Goal: Ask a question

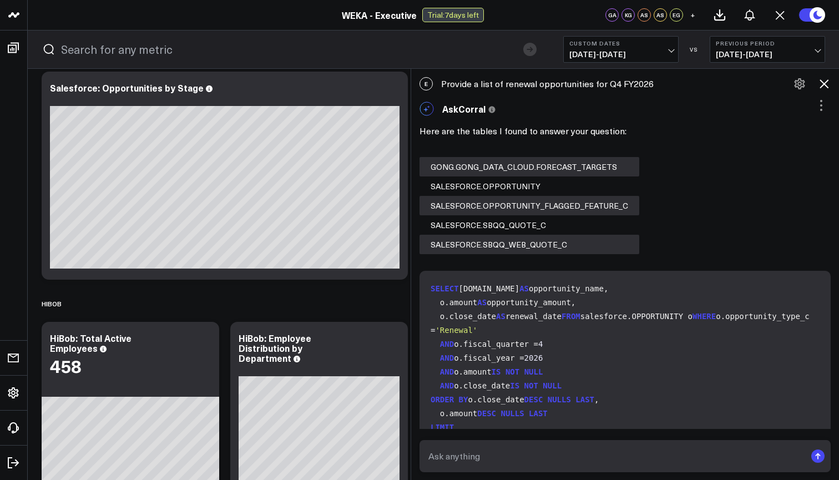
scroll to position [86, 0]
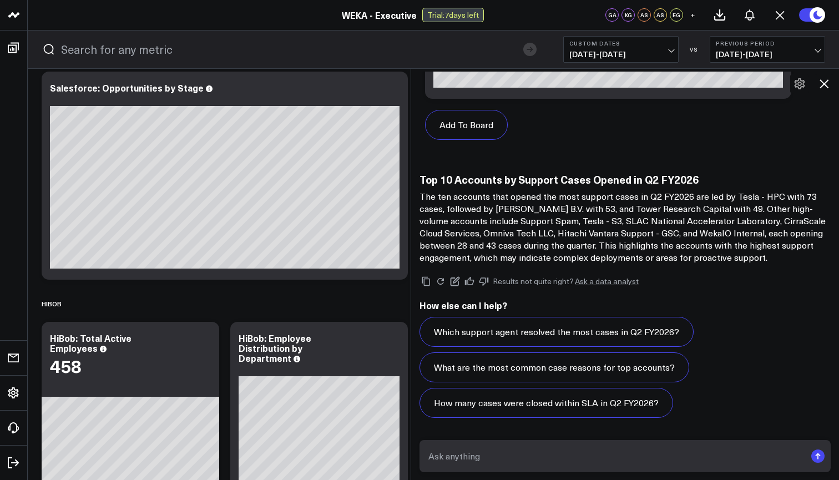
click at [512, 449] on textarea at bounding box center [615, 456] width 380 height 20
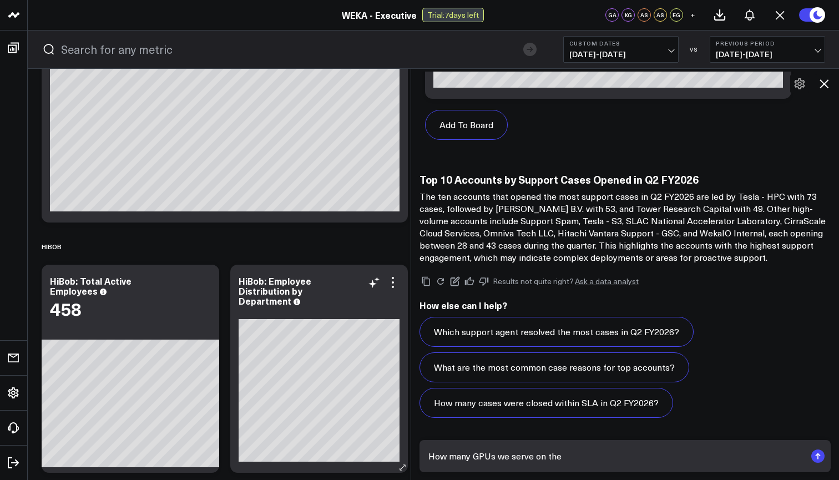
scroll to position [533, 0]
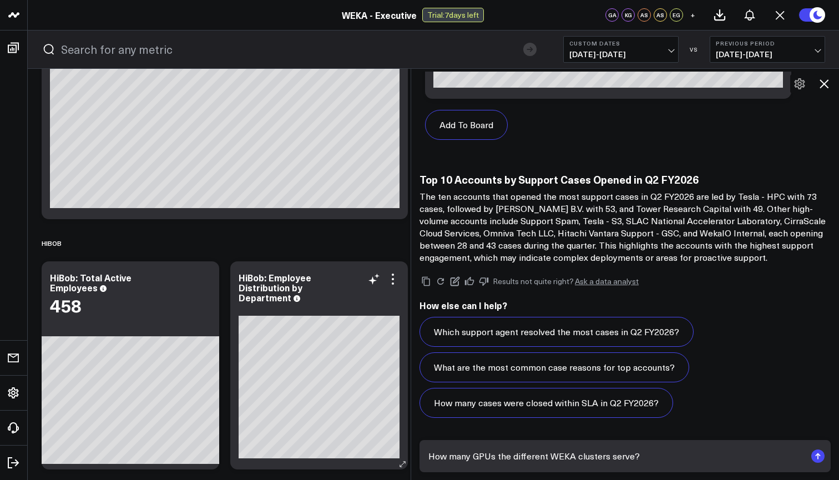
type textarea "How many GPUs the different WEKA clusters serve?"
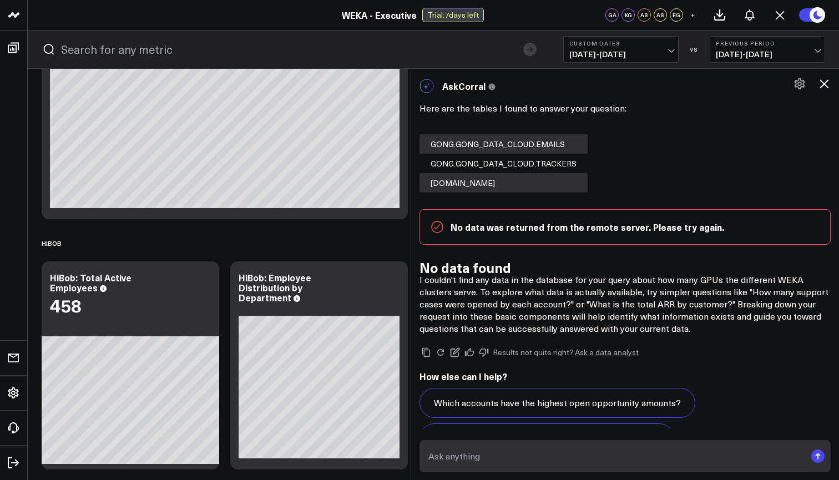
scroll to position [3132, 0]
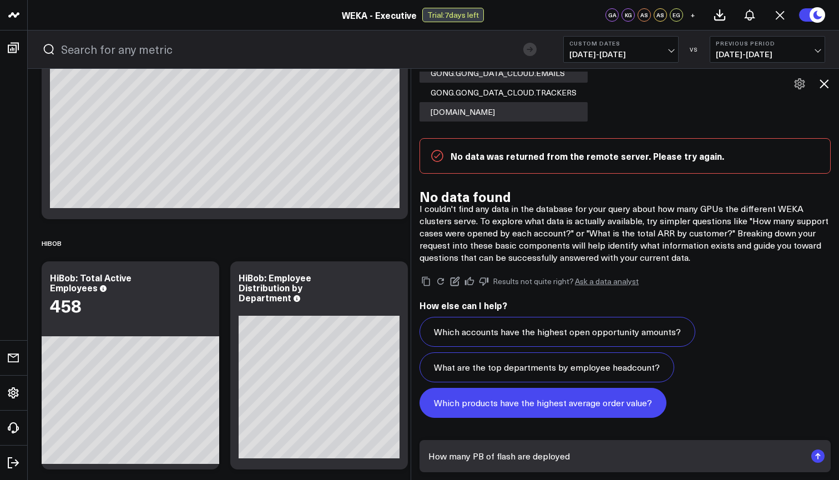
type textarea "How many PB of flash are deployed?"
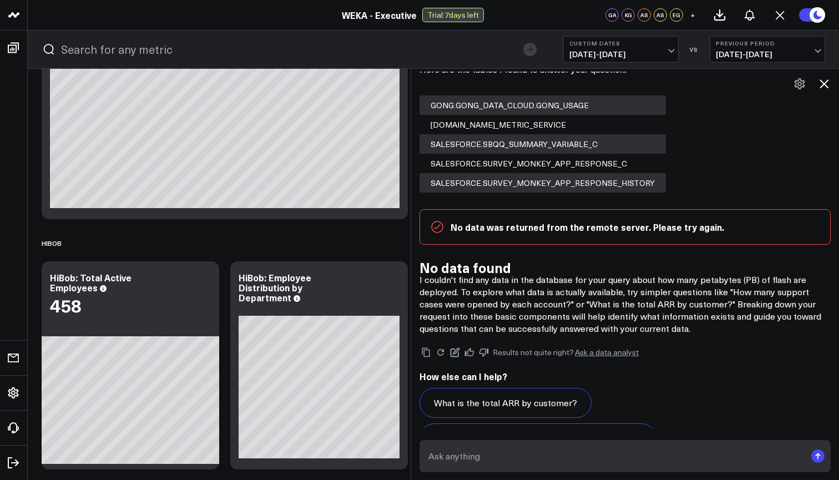
scroll to position [3438, 0]
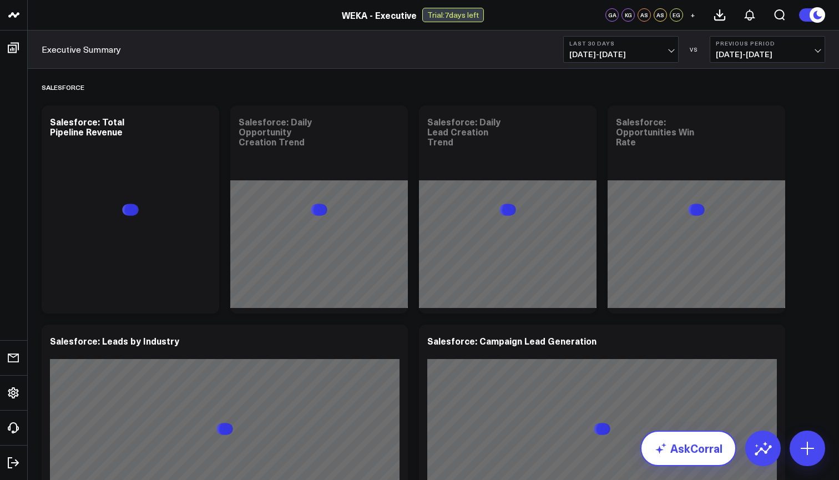
click at [693, 457] on link "AskCorral" at bounding box center [688, 448] width 96 height 36
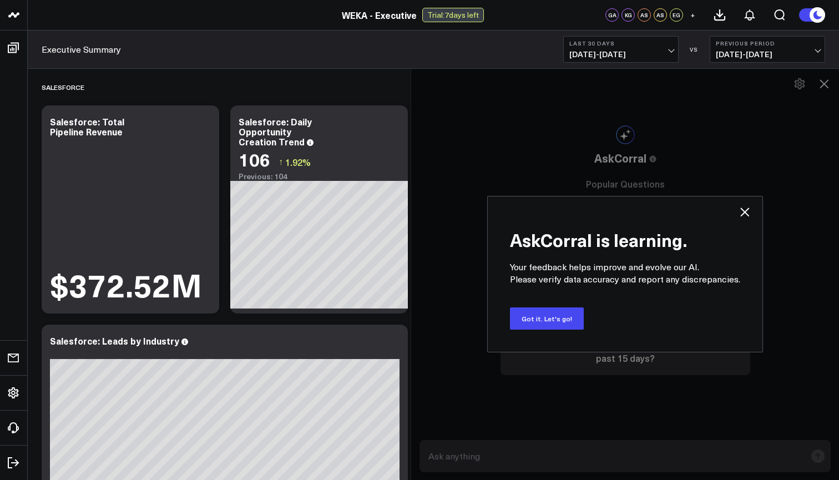
click at [693, 457] on div "AskCorral is learning. Your feedback helps improve and evolve our AI. Please ve…" at bounding box center [624, 274] width 428 height 412
click at [548, 319] on button "Got it. Let's go!" at bounding box center [547, 318] width 74 height 22
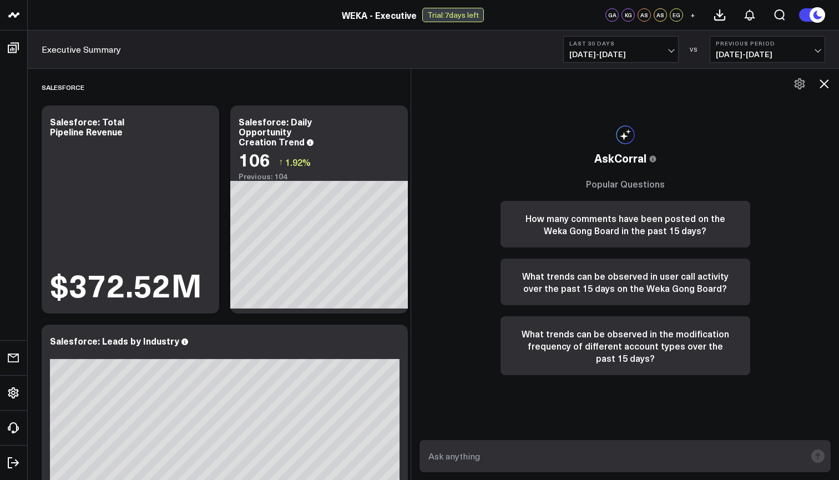
click at [551, 437] on div at bounding box center [625, 456] width 428 height 49
click at [550, 462] on textarea at bounding box center [615, 456] width 380 height 20
type textarea "What is the ARR Pipeline for Corewave in FY2026?"
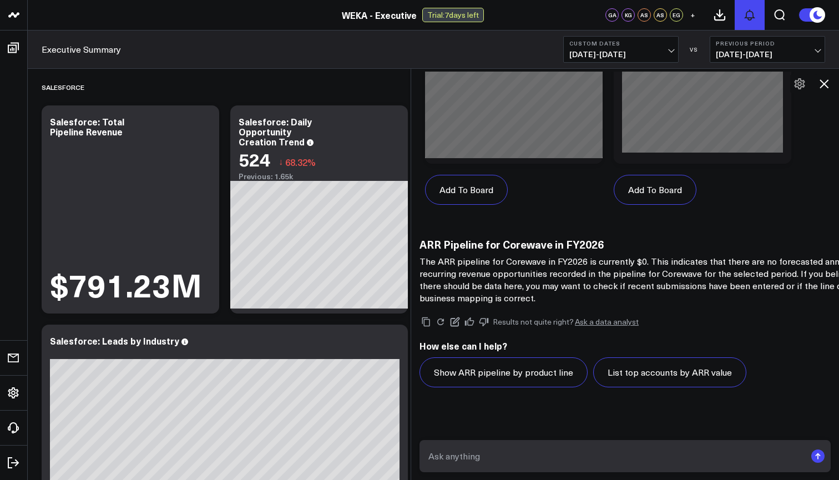
scroll to position [760, 0]
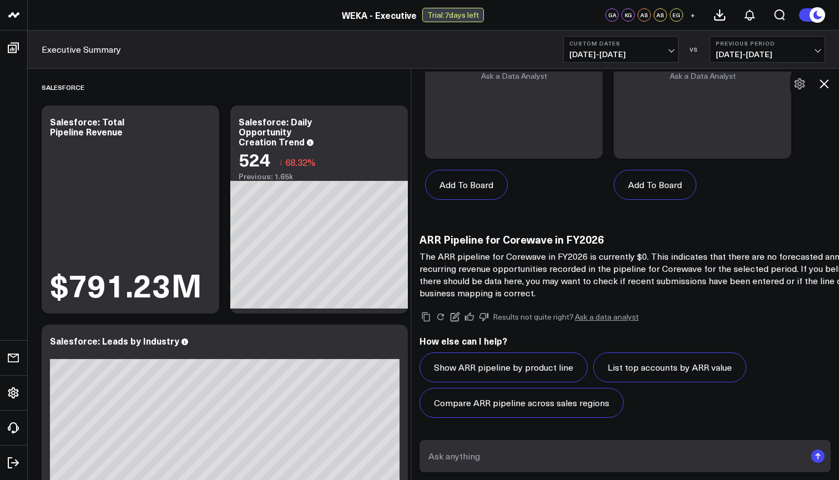
click at [535, 240] on h3 "ARR Pipeline for Corewave in FY2026" at bounding box center [641, 239] width 444 height 12
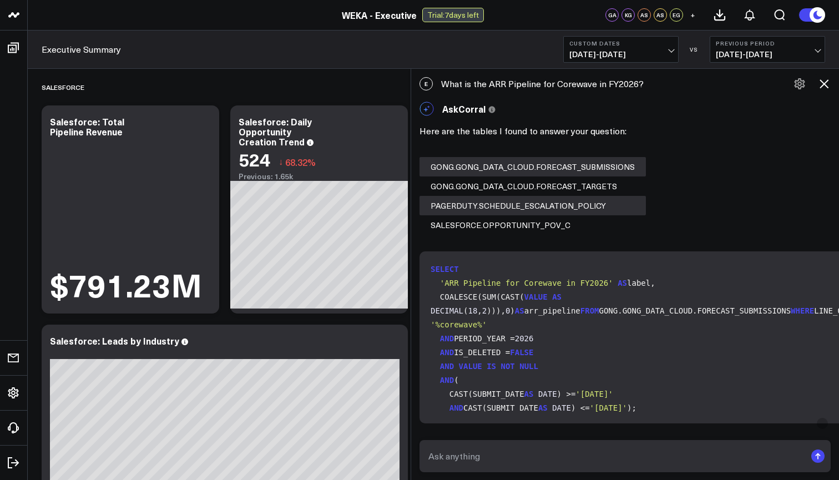
scroll to position [0, 0]
drag, startPoint x: 440, startPoint y: 83, endPoint x: 650, endPoint y: 86, distance: 209.1
click at [650, 86] on div "E What is the ARR Pipeline for Corewave in FY2026?" at bounding box center [625, 84] width 428 height 24
copy div "What is the ARR Pipeline for Corewave in FY2026?"
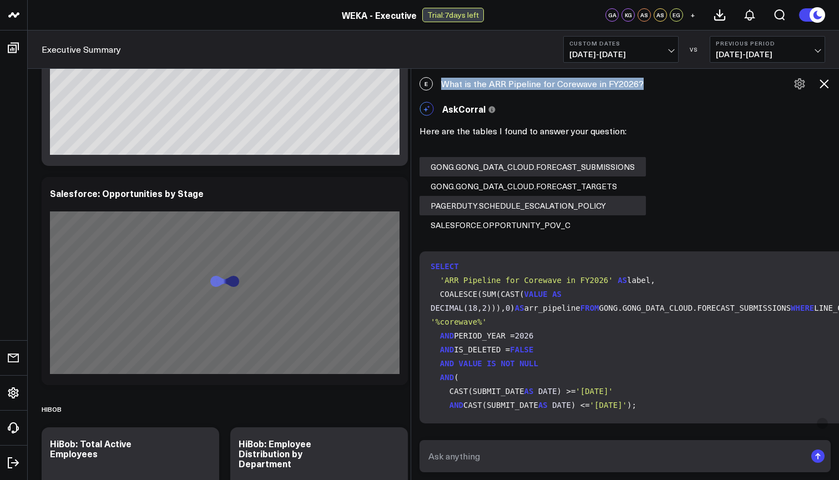
scroll to position [461, 0]
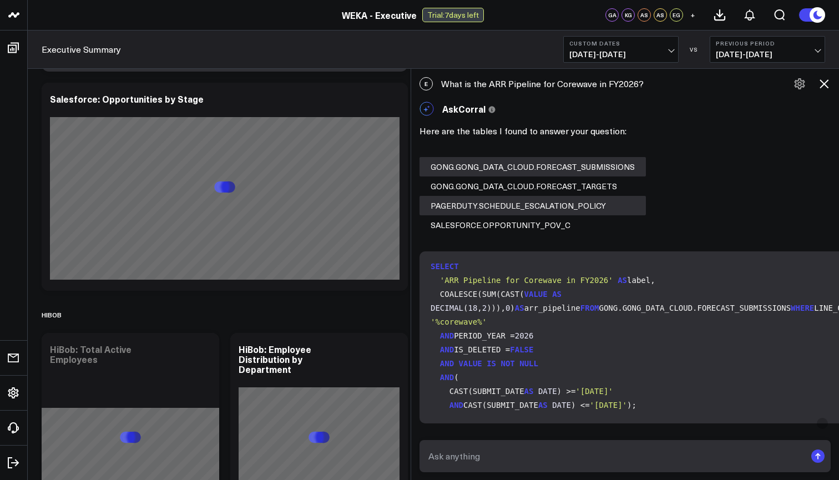
click at [508, 459] on textarea at bounding box center [615, 456] width 380 height 20
paste textarea "What is the ARR Pipeline for Corewave in FY2026?"
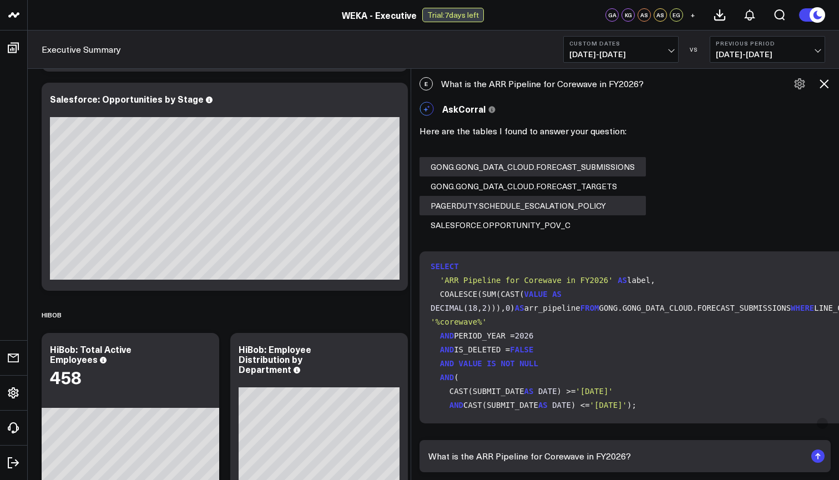
type textarea "What is the CARR Pipeline for Corewave in FY2026?"
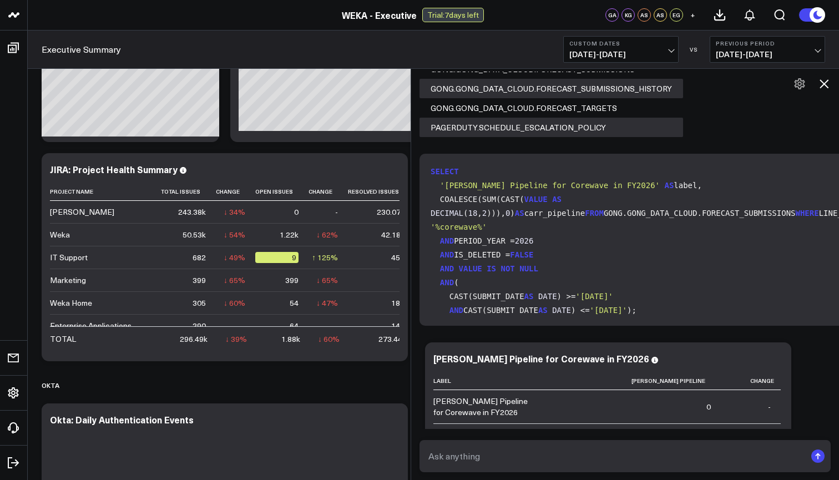
scroll to position [1785, 0]
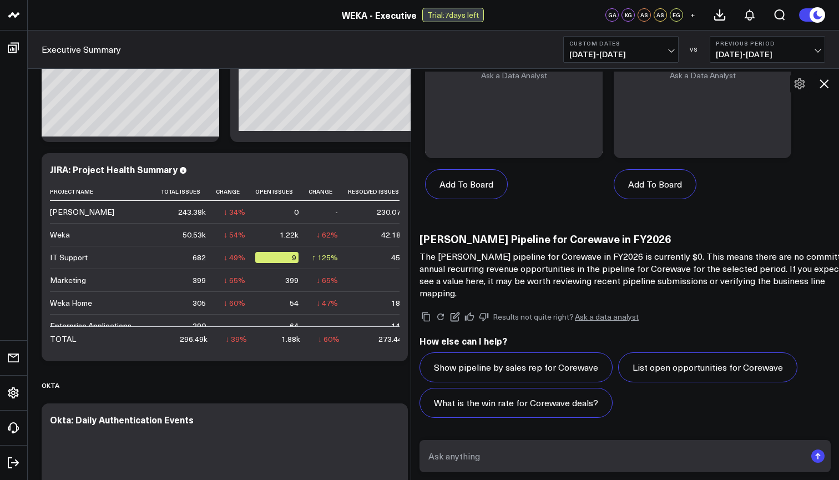
paste textarea "What is the ARR Pipeline for Corewave in FY2026?"
type textarea "What is the ARR Pipeline for Corewave in FY2026 in SalesForce?"
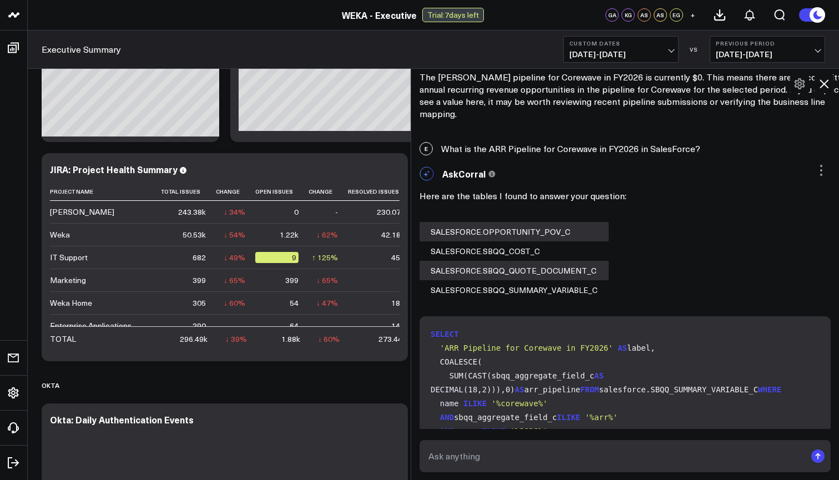
scroll to position [2790, 0]
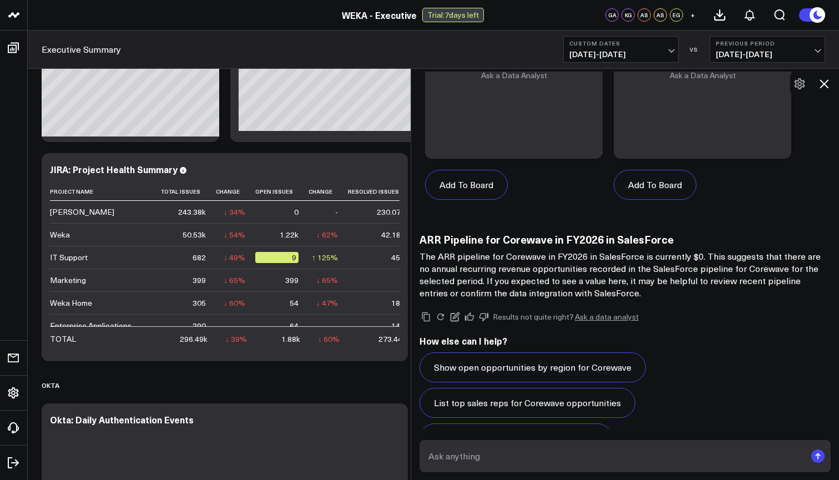
click at [823, 3] on header "WEKA - Executive WEKA - Executive Trial: 7 days left GA KG AS AS EG +" at bounding box center [419, 15] width 839 height 31
